Goal: Task Accomplishment & Management: Complete application form

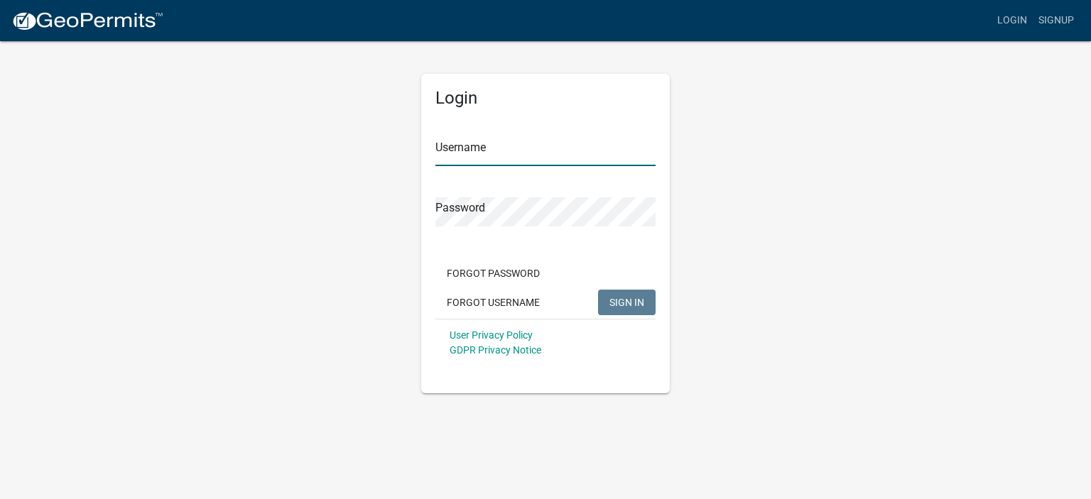
type input "[PERSON_NAME] Services LLC"
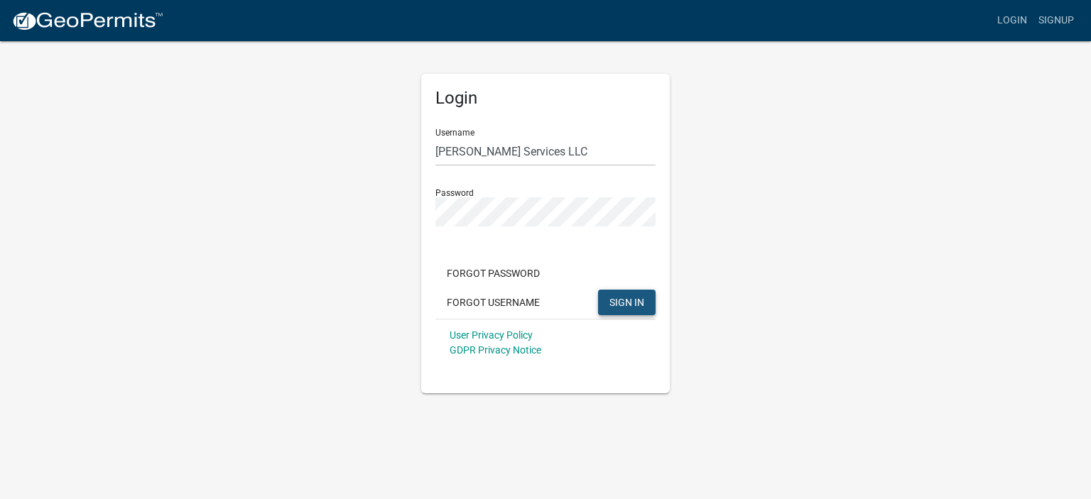
click at [634, 303] on span "SIGN IN" at bounding box center [627, 301] width 35 height 11
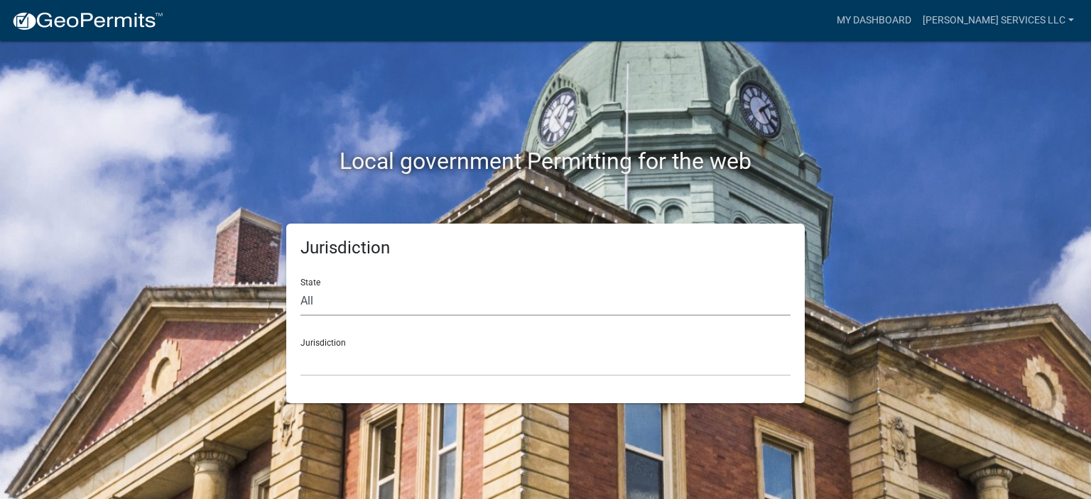
click at [389, 306] on select "All [US_STATE] [US_STATE] [US_STATE] [US_STATE] [US_STATE] [US_STATE] [US_STATE…" at bounding box center [546, 301] width 490 height 29
select select "[US_STATE]"
click at [301, 287] on select "All [US_STATE] [US_STATE] [US_STATE] [US_STATE] [US_STATE] [US_STATE] [US_STATE…" at bounding box center [546, 301] width 490 height 29
click at [369, 362] on select "[GEOGRAPHIC_DATA], [US_STATE] [GEOGRAPHIC_DATA], [US_STATE] [GEOGRAPHIC_DATA], …" at bounding box center [546, 361] width 490 height 29
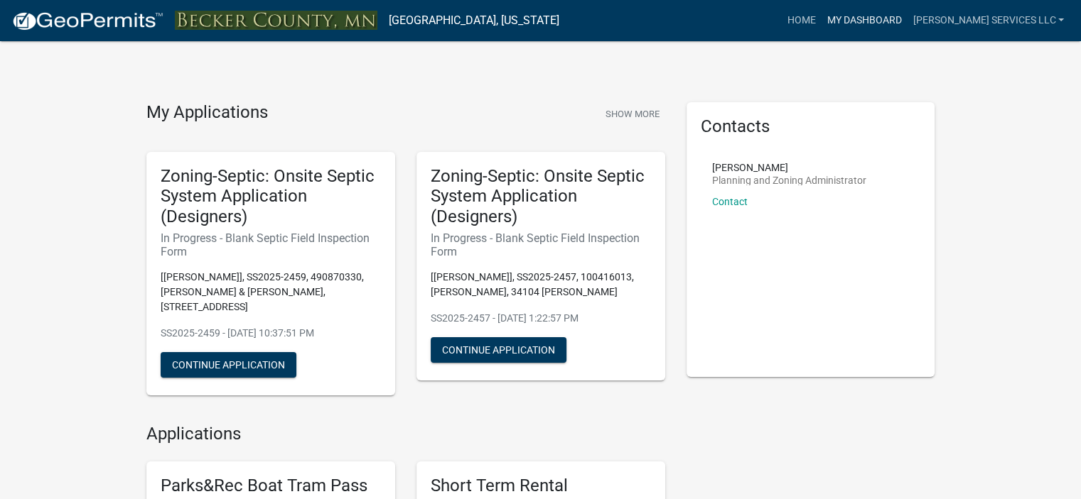
click at [907, 13] on link "My Dashboard" at bounding box center [864, 20] width 86 height 27
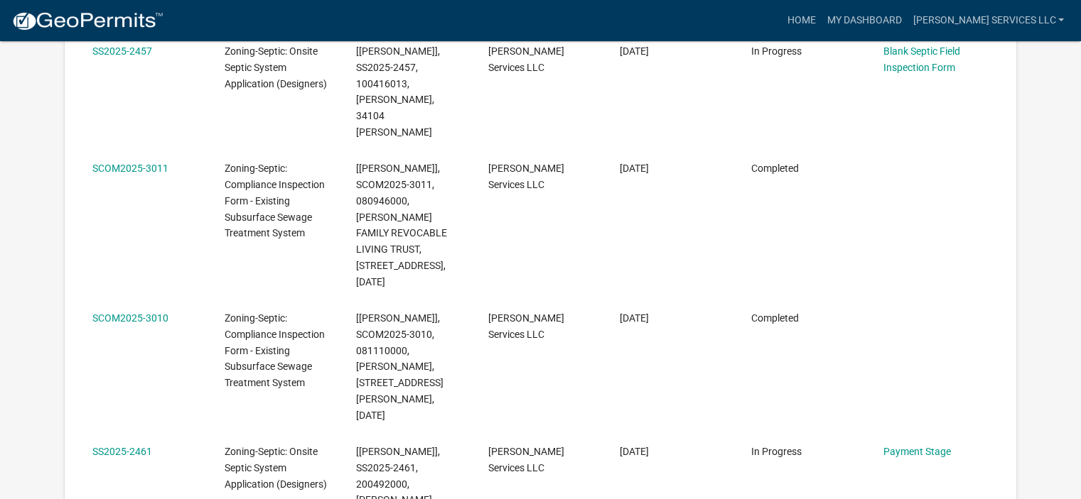
scroll to position [412, 0]
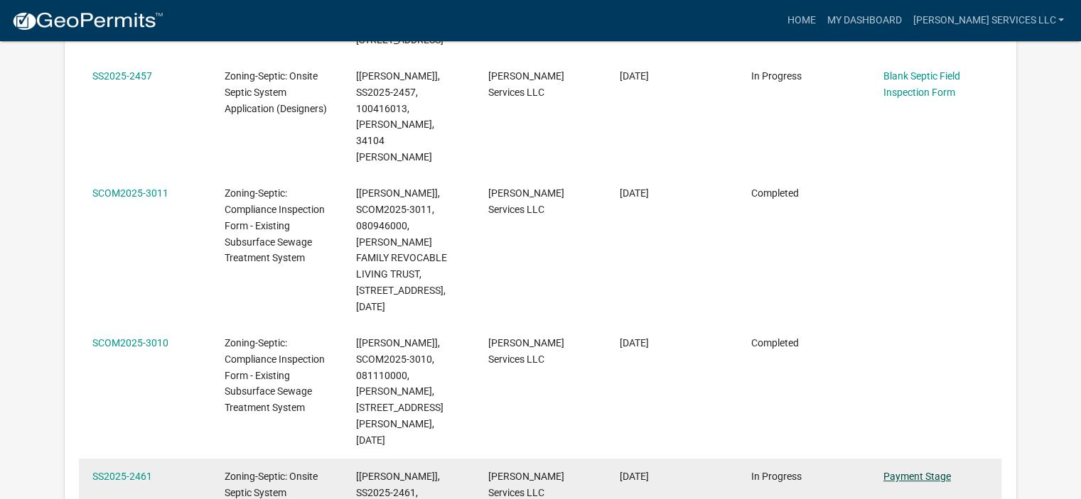
click at [906, 471] on link "Payment Stage" at bounding box center [916, 476] width 67 height 11
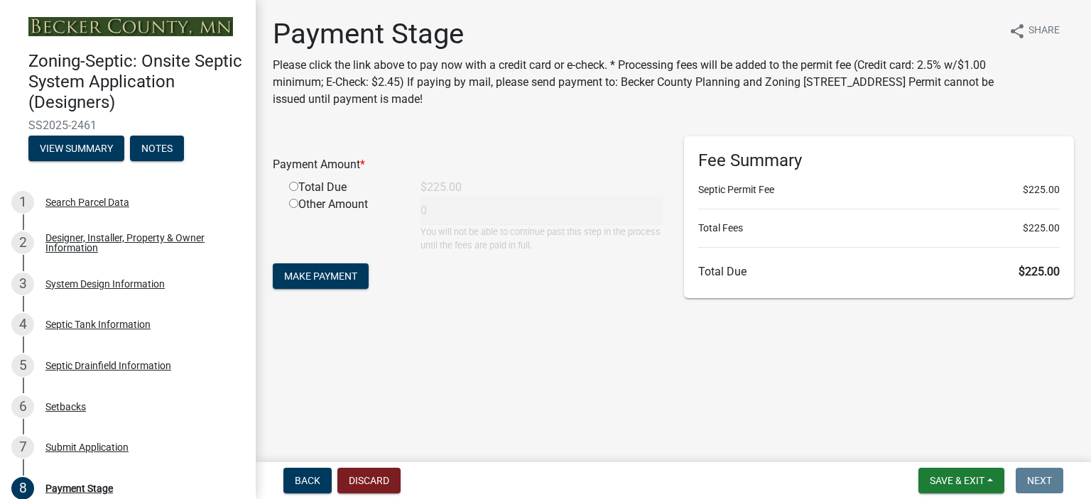
click at [290, 184] on input "radio" at bounding box center [293, 186] width 9 height 9
radio input "true"
type input "225"
click at [313, 274] on span "Make Payment" at bounding box center [320, 276] width 73 height 11
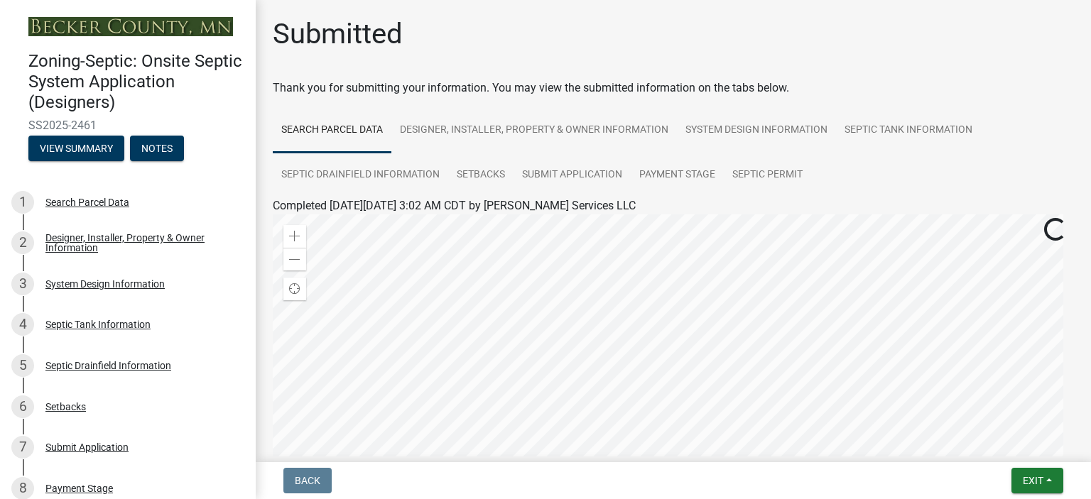
scroll to position [346, 0]
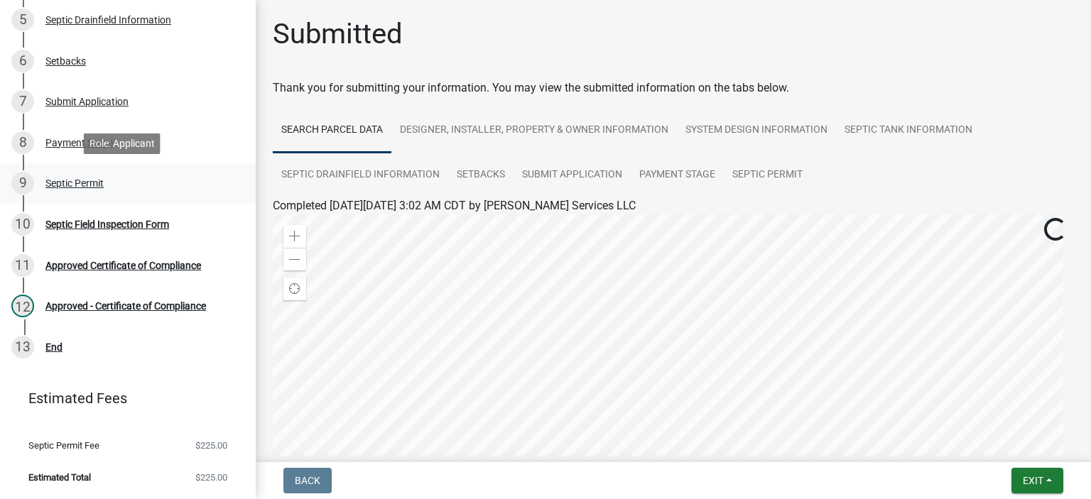
click at [71, 182] on div "Septic Permit" at bounding box center [74, 183] width 58 height 10
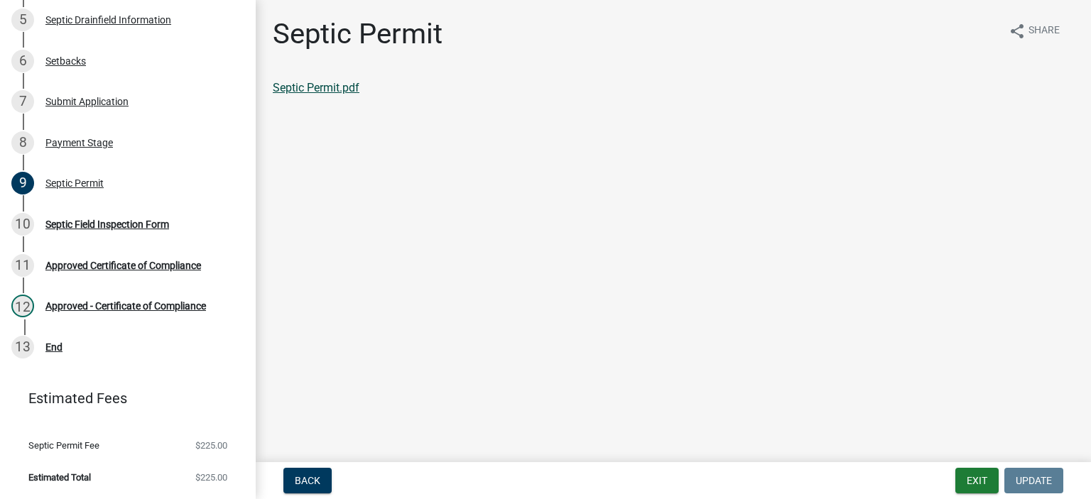
click at [322, 87] on link "Septic Permit.pdf" at bounding box center [316, 87] width 87 height 13
